Goal: Transaction & Acquisition: Register for event/course

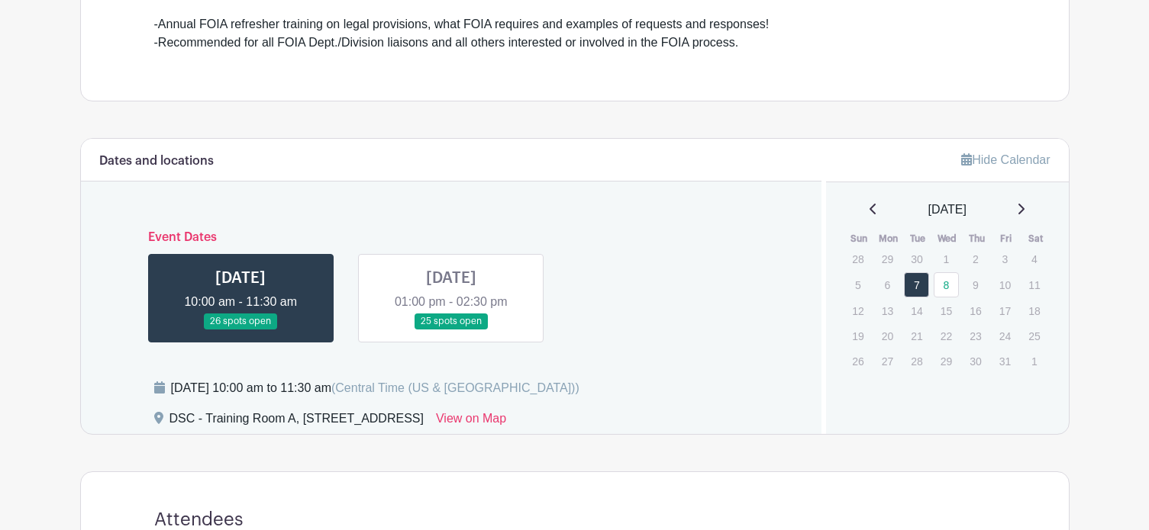
scroll to position [534, 0]
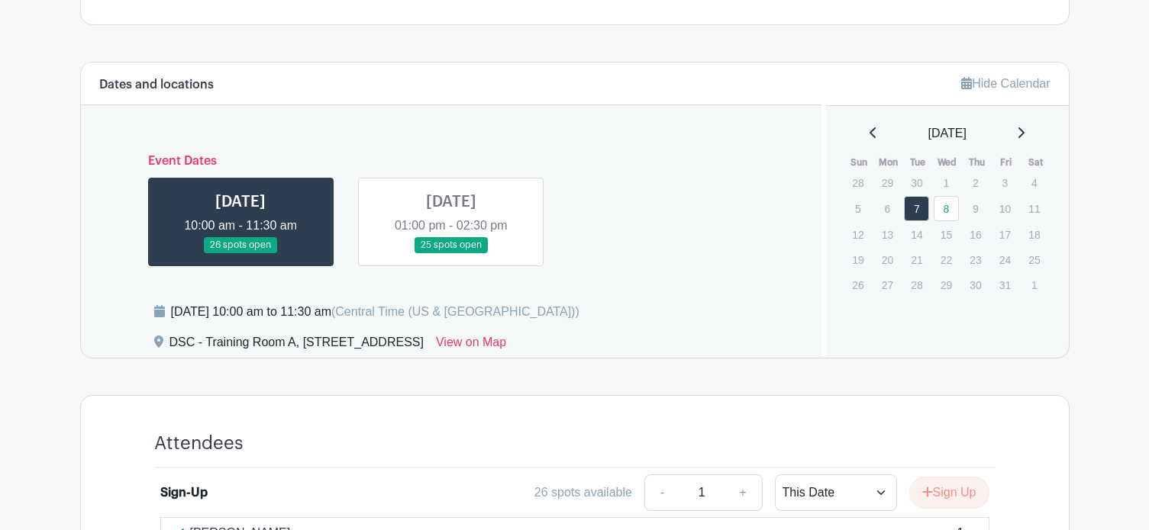
click at [451, 253] on link at bounding box center [451, 253] width 0 height 0
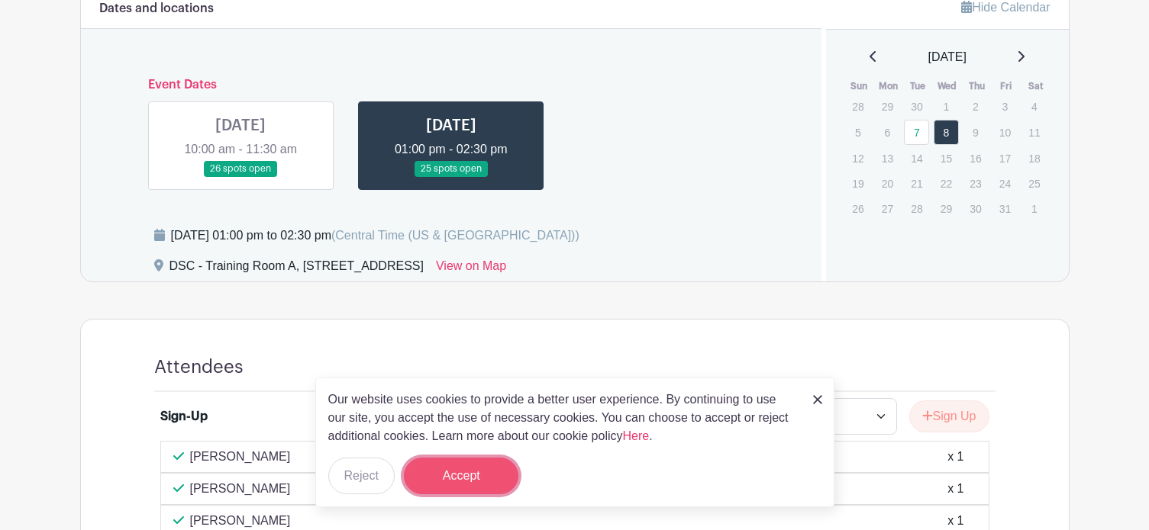
click at [500, 468] on button "Accept" at bounding box center [461, 476] width 114 height 37
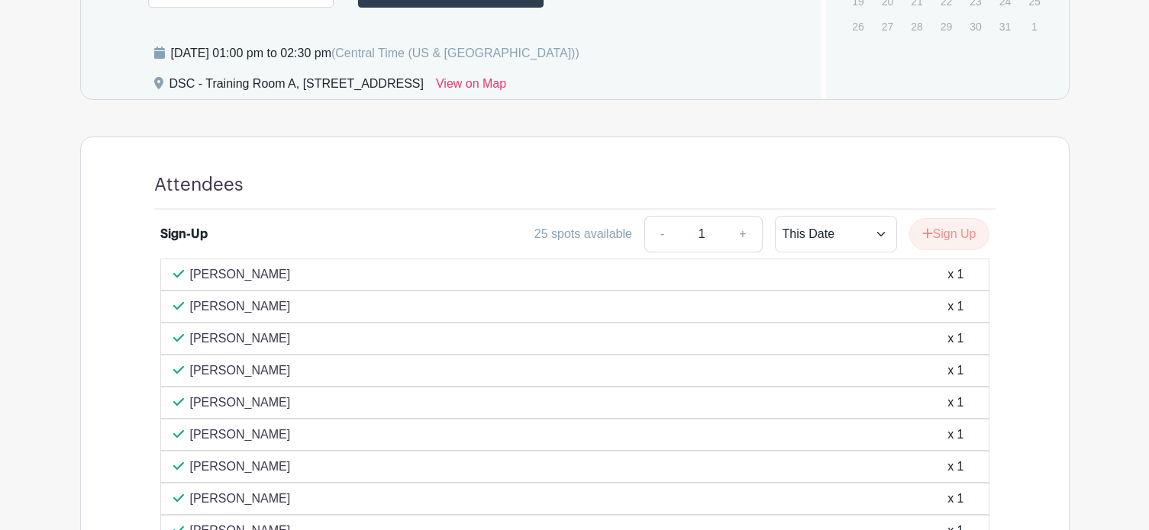
scroll to position [840, 0]
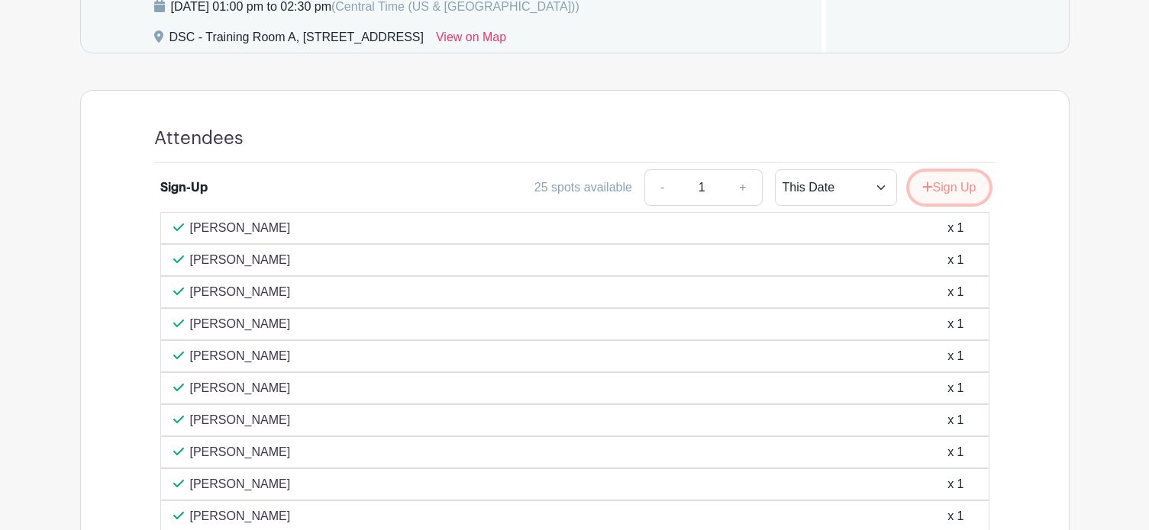
click at [941, 189] on button "Sign Up" at bounding box center [949, 188] width 80 height 32
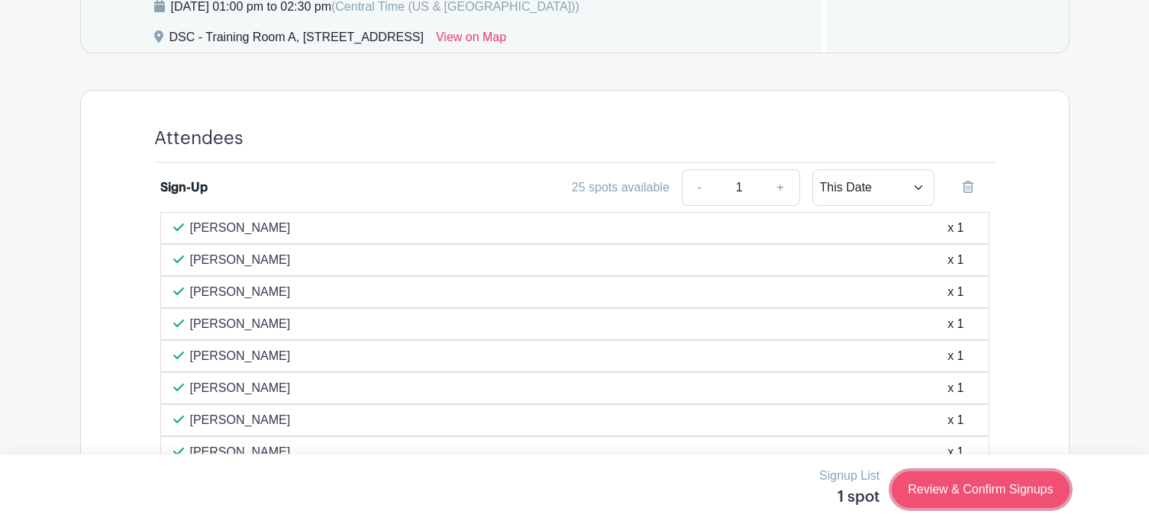
click at [949, 485] on link "Review & Confirm Signups" at bounding box center [979, 490] width 177 height 37
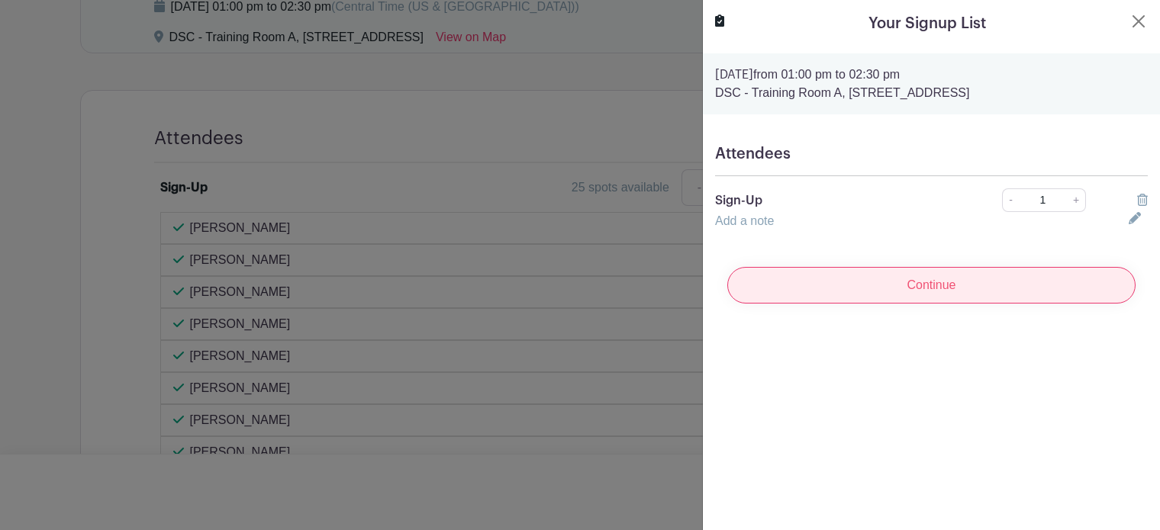
click at [921, 272] on input "Continue" at bounding box center [931, 285] width 408 height 37
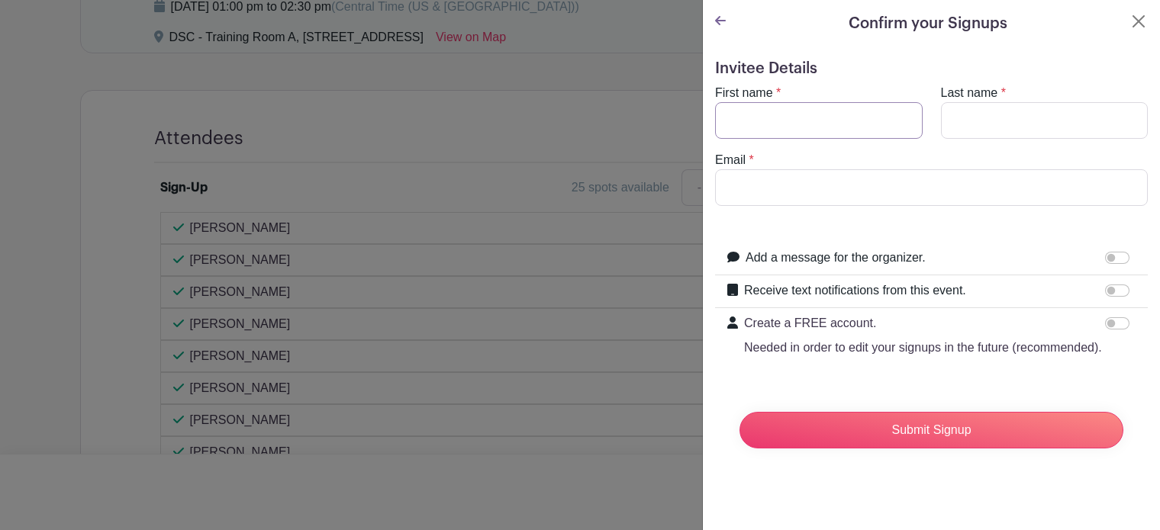
drag, startPoint x: 830, startPoint y: 121, endPoint x: 835, endPoint y: 134, distance: 14.0
click at [830, 121] on input "First name" at bounding box center [819, 120] width 208 height 37
type input "[PERSON_NAME]"
type input "[EMAIL_ADDRESS][DOMAIN_NAME]"
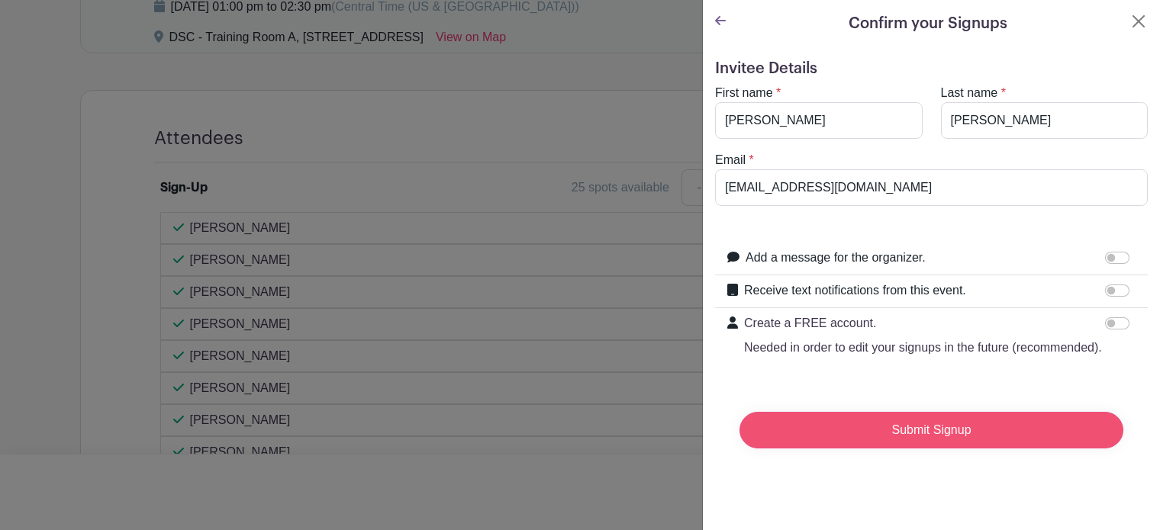
click at [869, 449] on input "Submit Signup" at bounding box center [932, 430] width 384 height 37
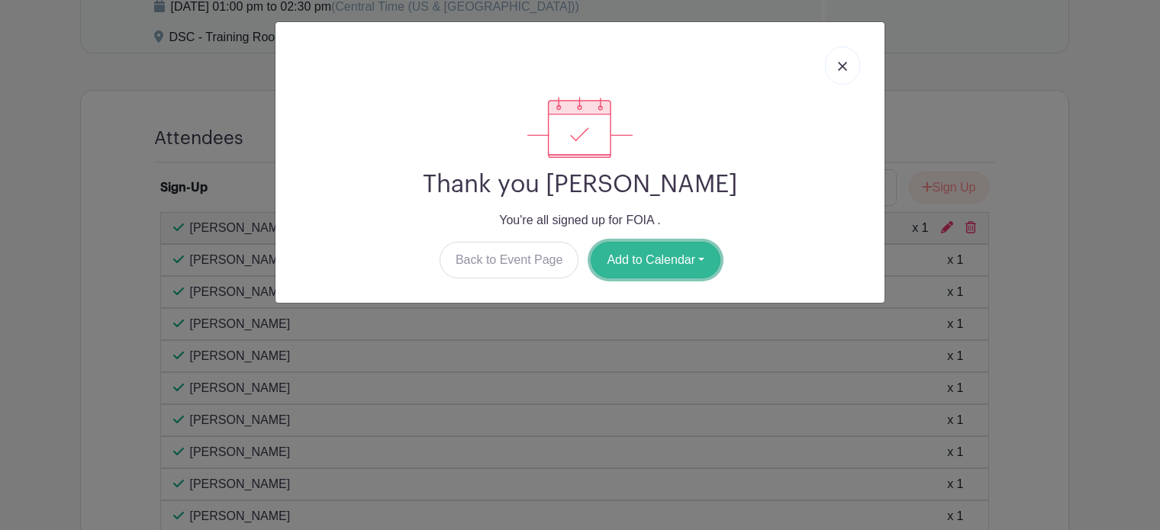
click at [689, 250] on button "Add to Calendar" at bounding box center [656, 260] width 130 height 37
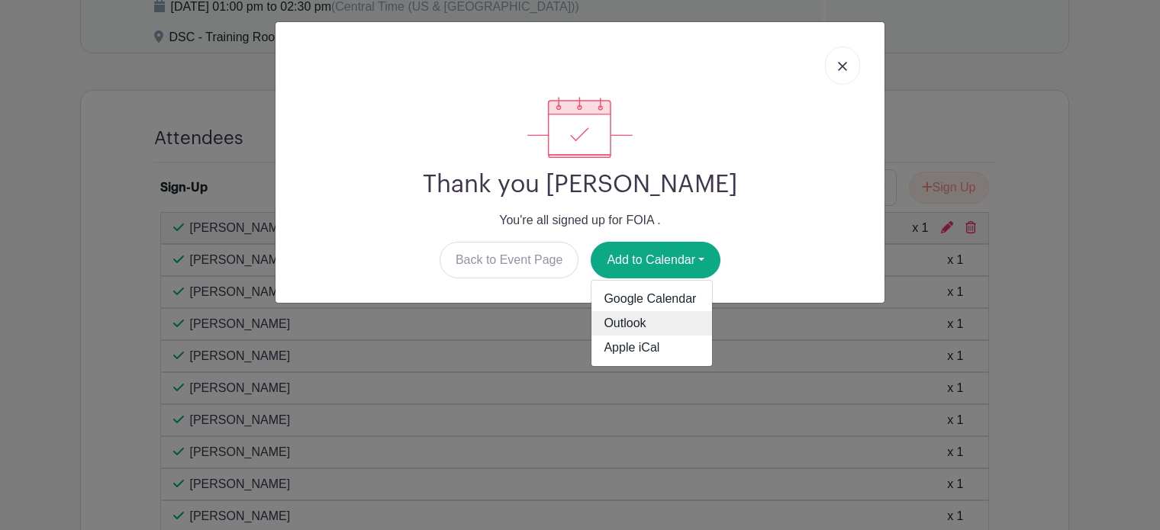
click at [657, 327] on link "Outlook" at bounding box center [651, 323] width 121 height 24
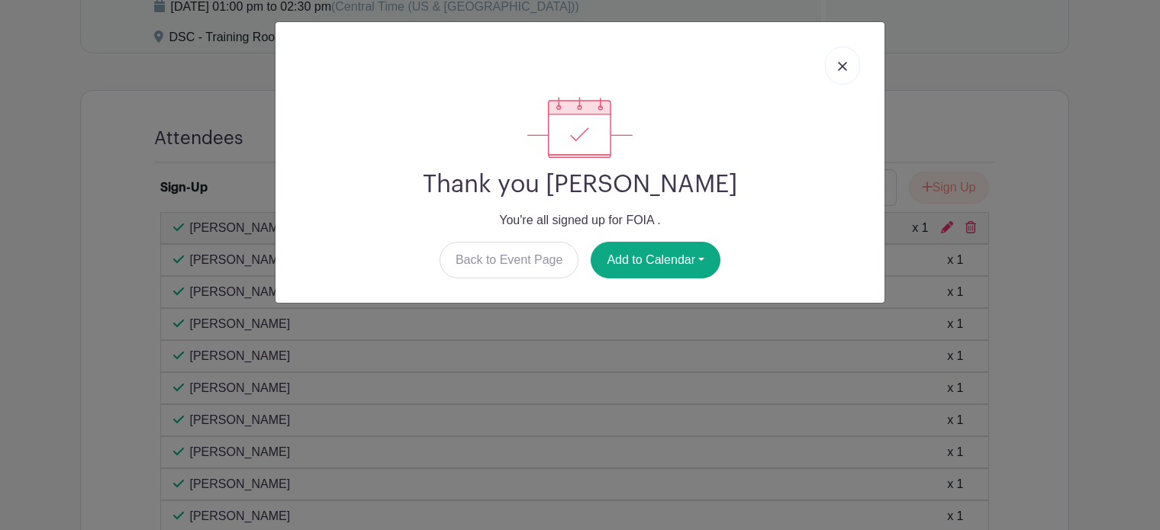
click at [848, 56] on link at bounding box center [842, 66] width 35 height 38
